Goal: Task Accomplishment & Management: Manage account settings

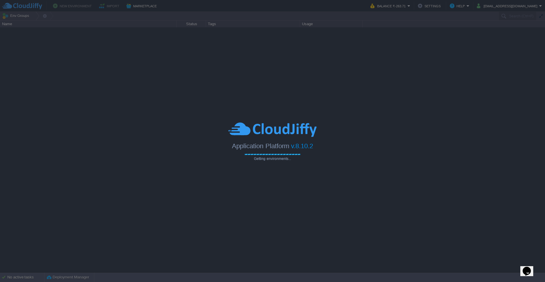
type input "Search (Ctrl+F)"
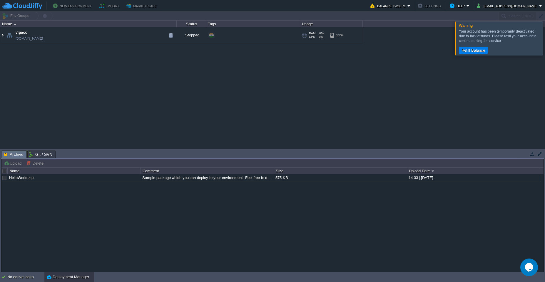
click at [2, 37] on img at bounding box center [2, 35] width 5 height 16
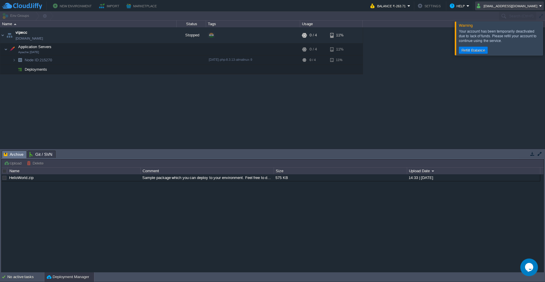
click at [542, 6] on td "[EMAIL_ADDRESS][DOMAIN_NAME]" at bounding box center [509, 5] width 69 height 9
click at [501, 32] on span "Sign out" at bounding box center [502, 31] width 14 height 4
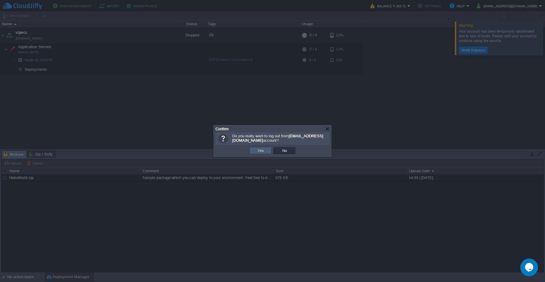
click at [259, 152] on button "Yes" at bounding box center [261, 150] width 10 height 5
